Goal: Transaction & Acquisition: Book appointment/travel/reservation

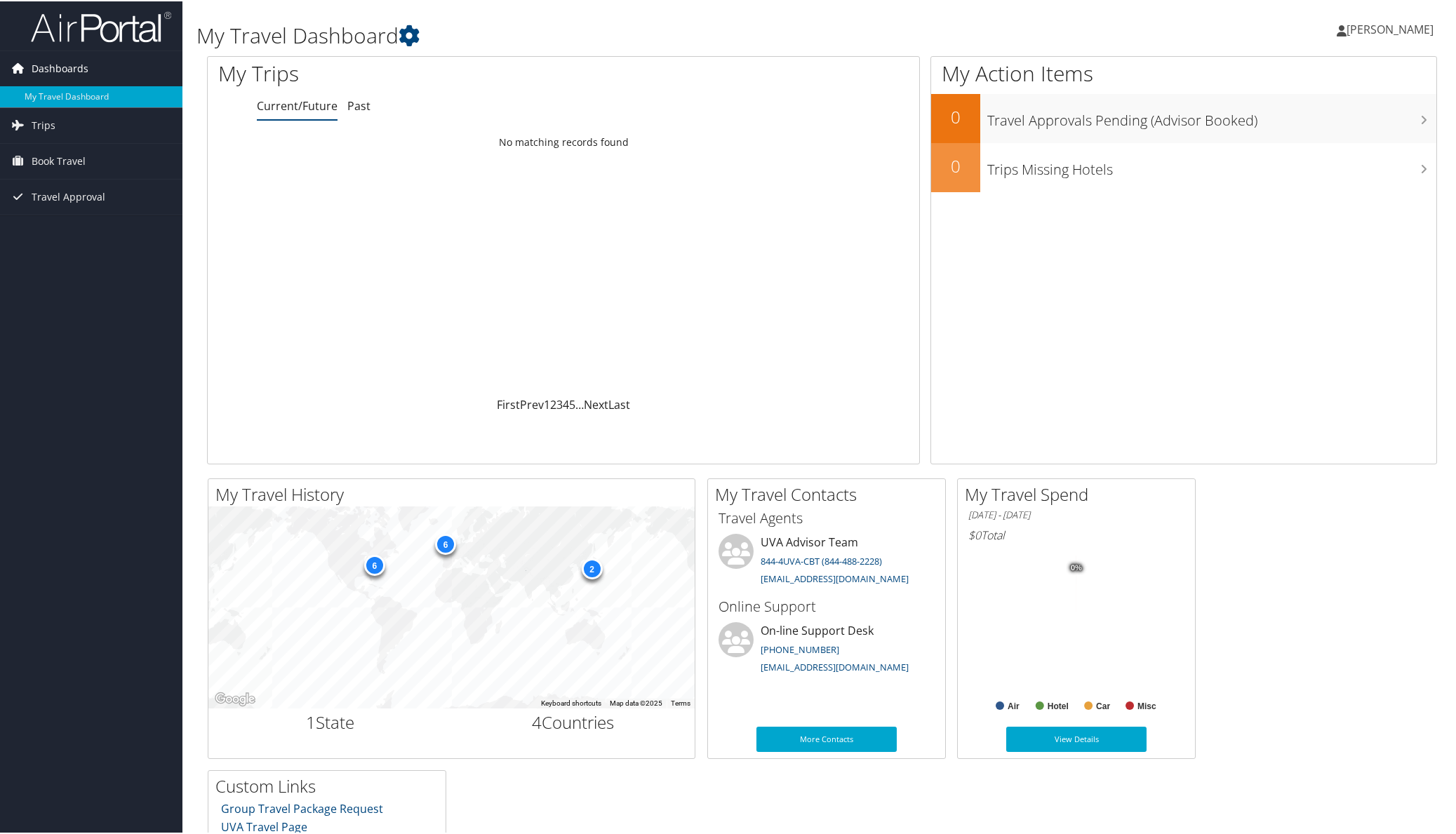
click at [64, 66] on span "Dashboards" at bounding box center [59, 67] width 57 height 35
click at [66, 67] on span "Dashboards" at bounding box center [59, 67] width 57 height 35
click at [69, 157] on span "Book Travel" at bounding box center [59, 160] width 54 height 35
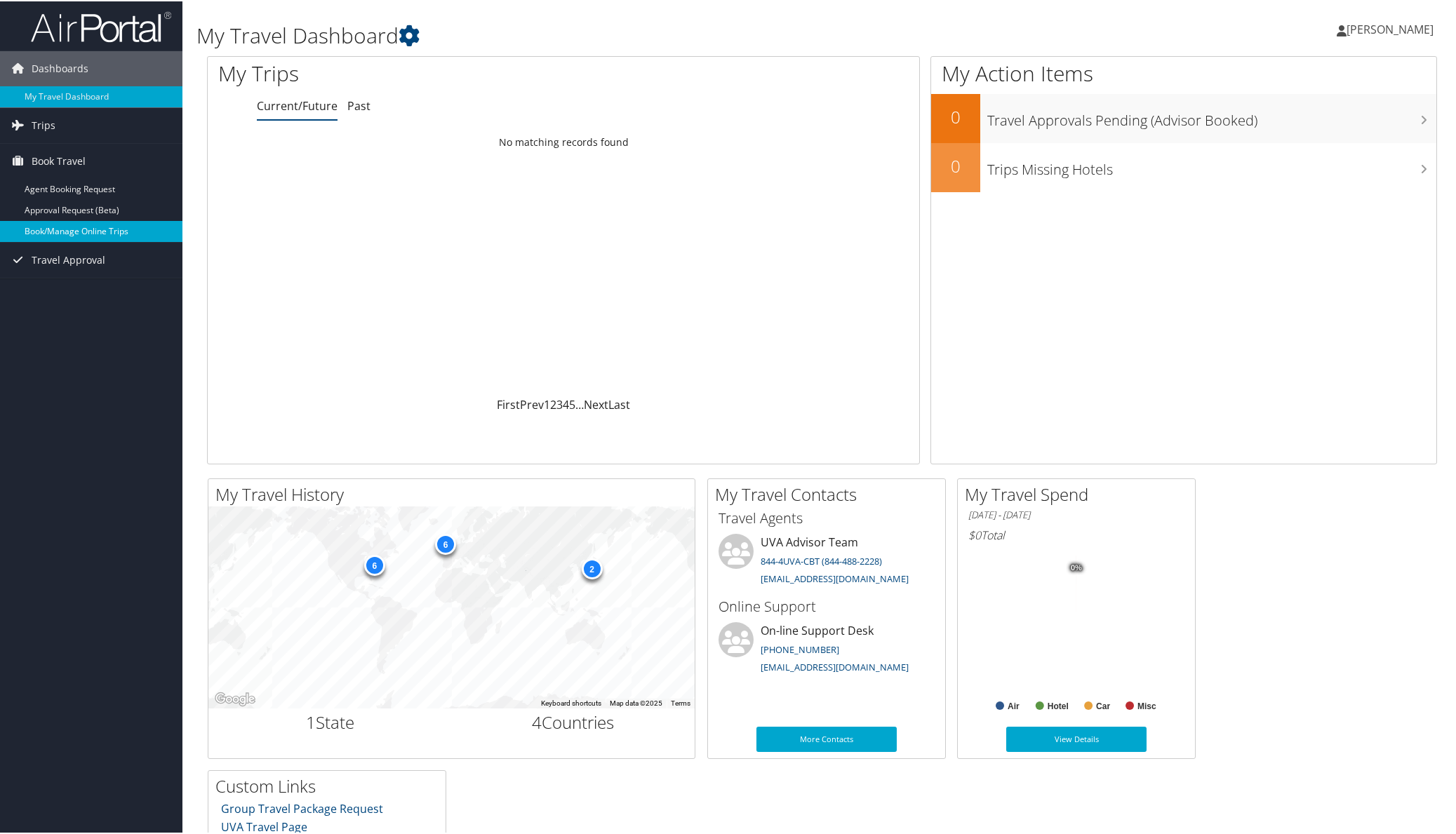
click at [64, 231] on link "Book/Manage Online Trips" at bounding box center [91, 230] width 183 height 21
